Goal: Check status: Check status

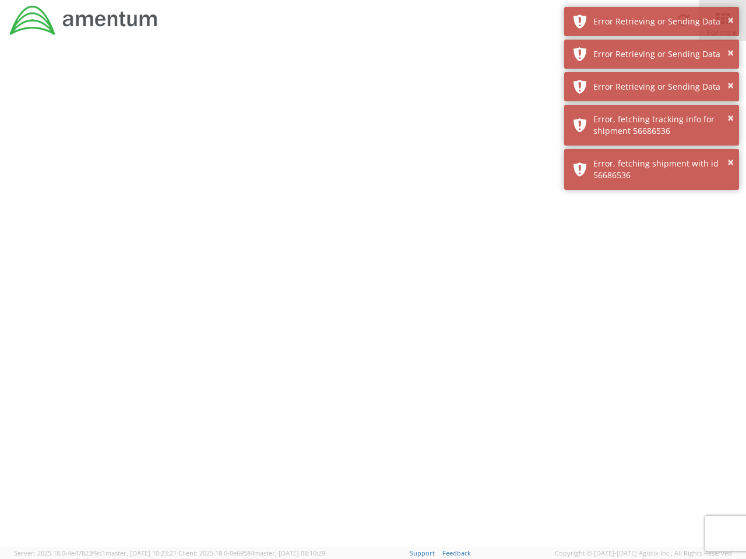
click at [373, 300] on div at bounding box center [373, 294] width 746 height 506
click at [651, 22] on div "Error Retrieving or Sending Data" at bounding box center [661, 22] width 137 height 12
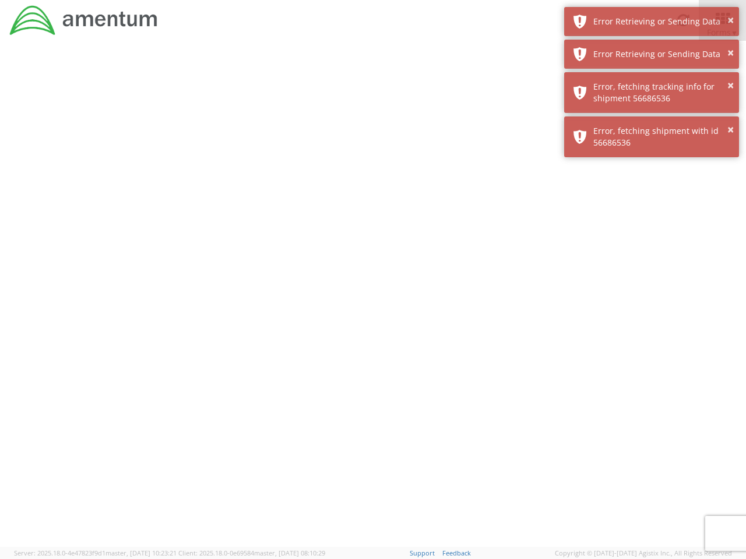
click at [651, 54] on div "Error Retrieving or Sending Data" at bounding box center [661, 54] width 137 height 12
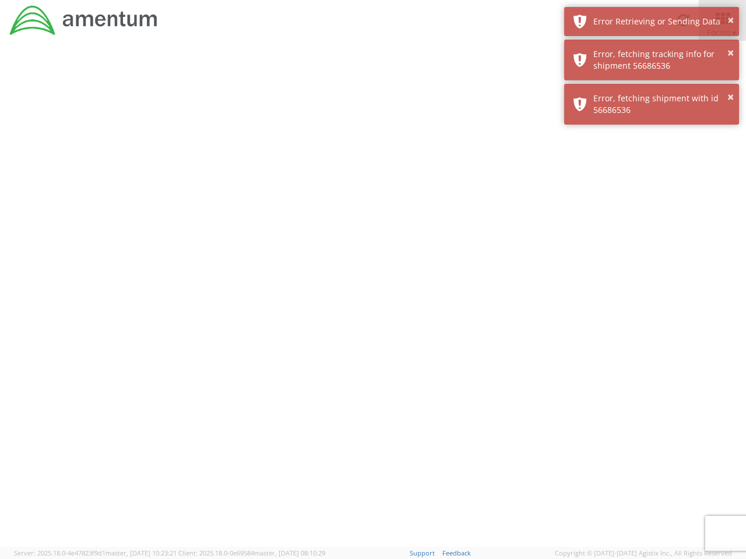
click at [651, 87] on div "× Error, fetching shipment with id 56686536" at bounding box center [651, 104] width 175 height 41
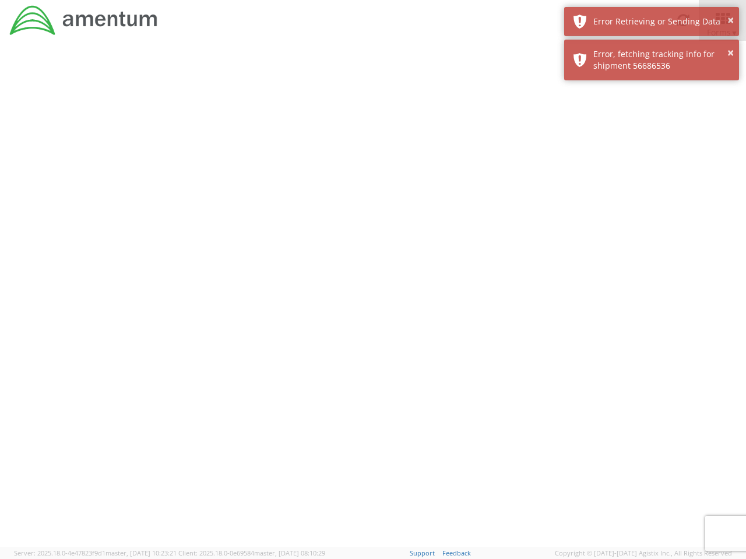
click at [651, 125] on div at bounding box center [373, 294] width 746 height 506
click at [651, 170] on div at bounding box center [373, 294] width 746 height 506
